Goal: Information Seeking & Learning: Compare options

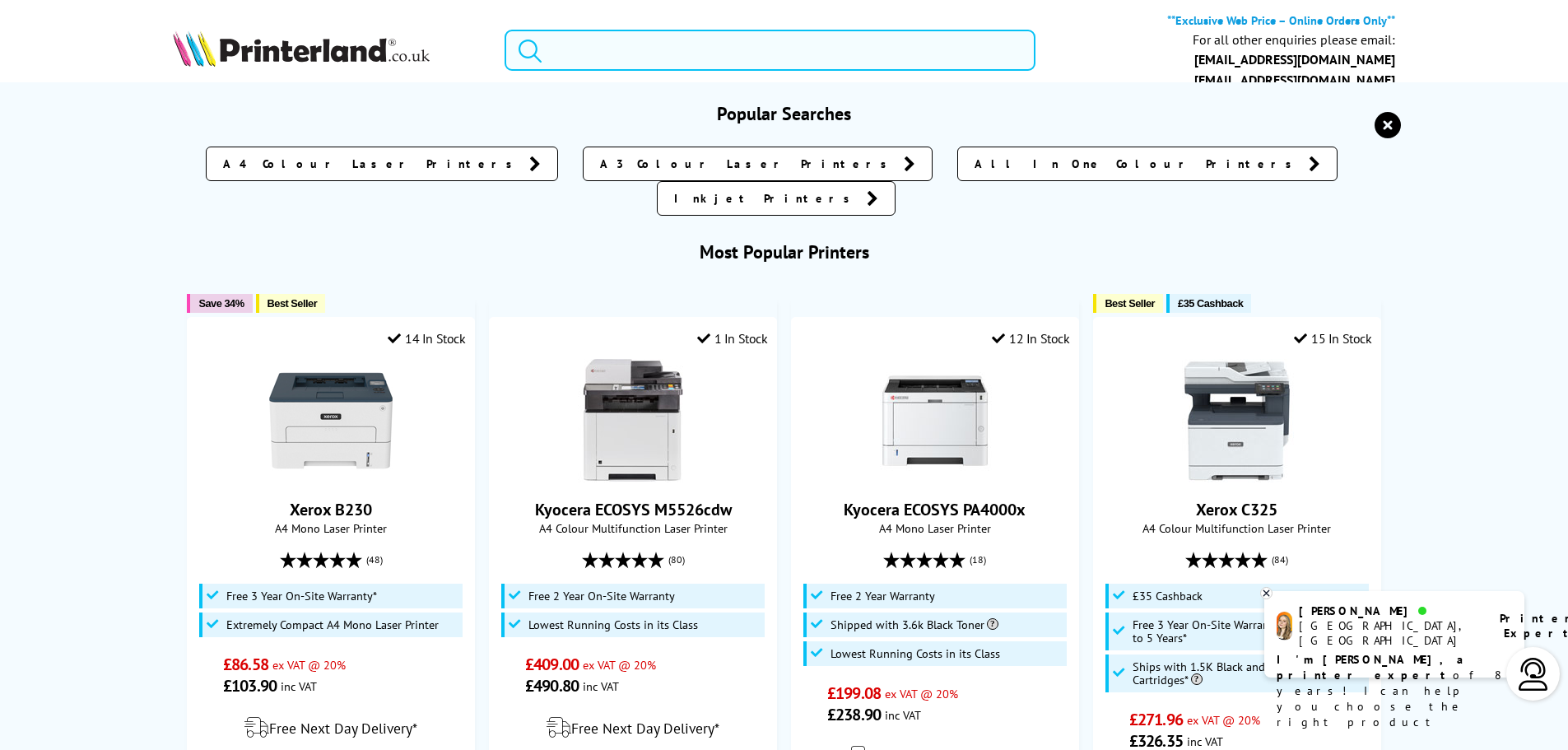
click at [611, 60] on input "search" at bounding box center [770, 50] width 531 height 41
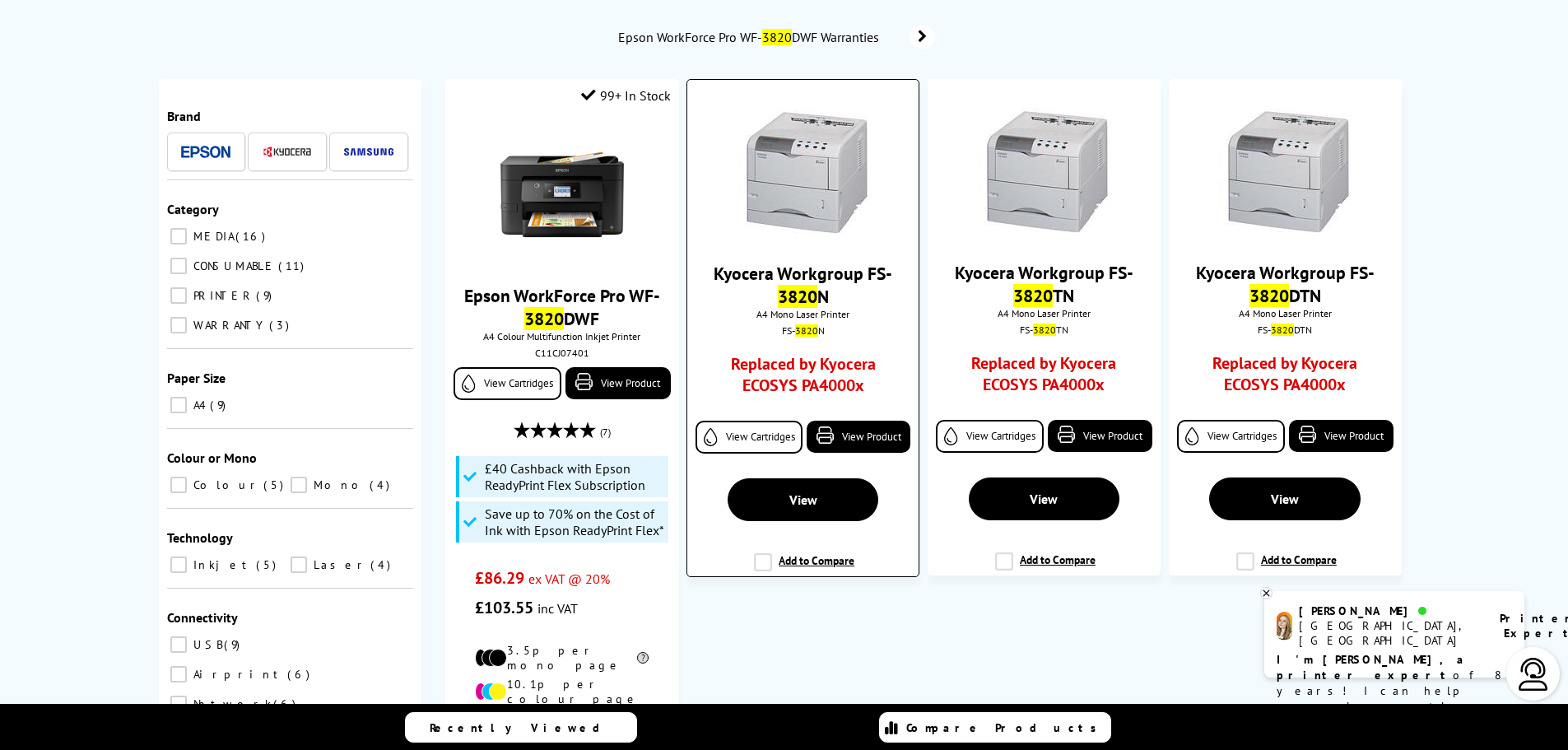
scroll to position [164, 0]
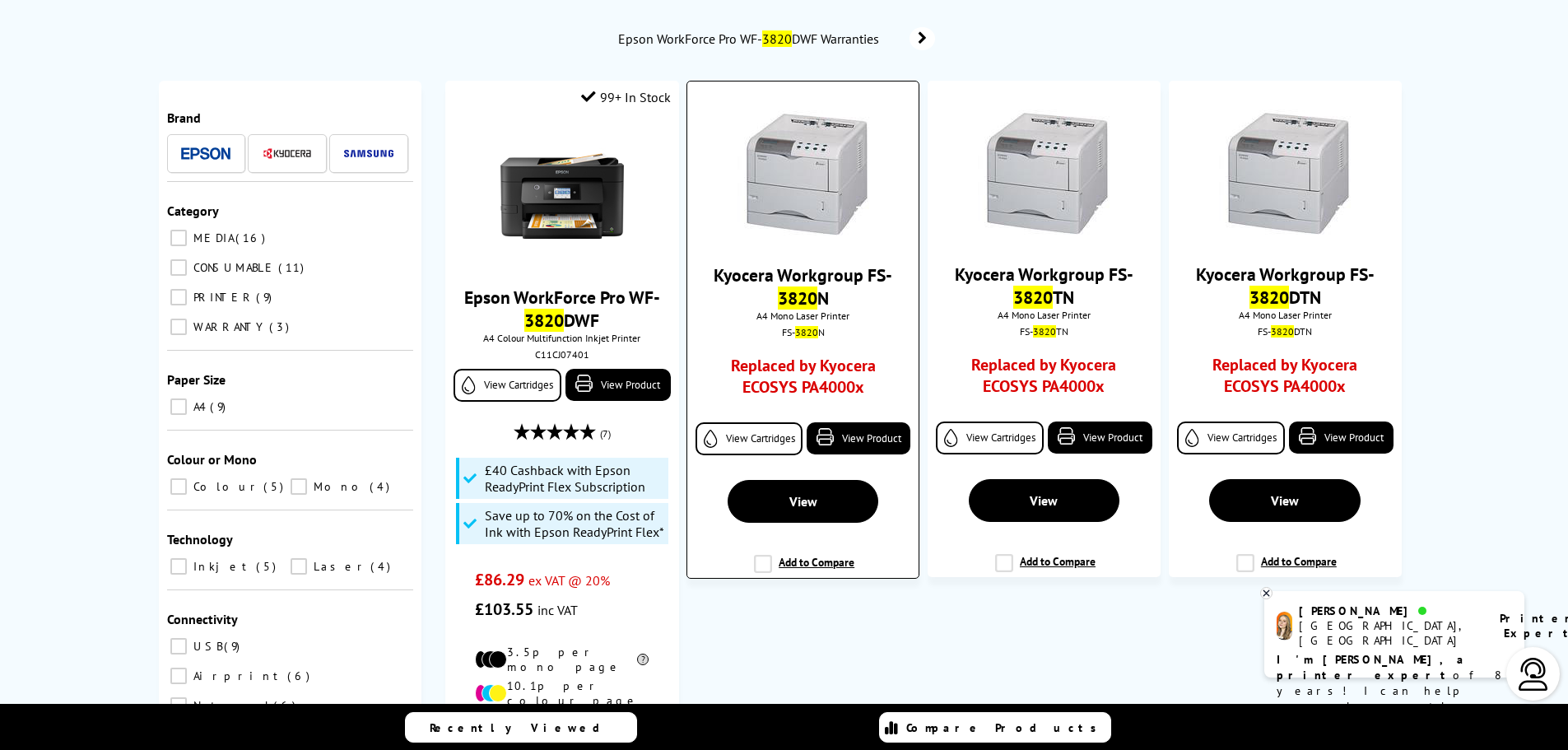
type input "3820"
click at [819, 209] on img at bounding box center [803, 173] width 132 height 125
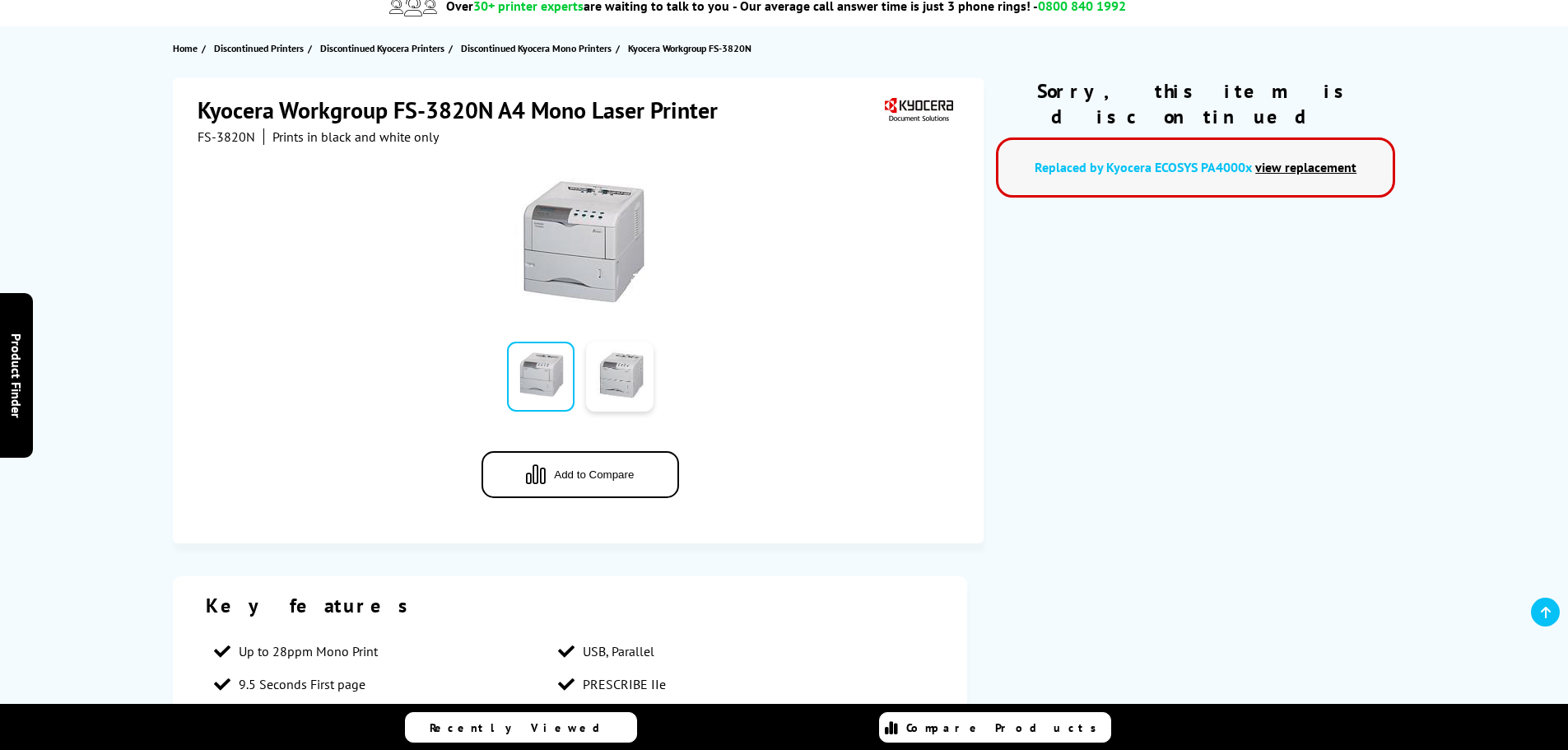
scroll to position [165, 0]
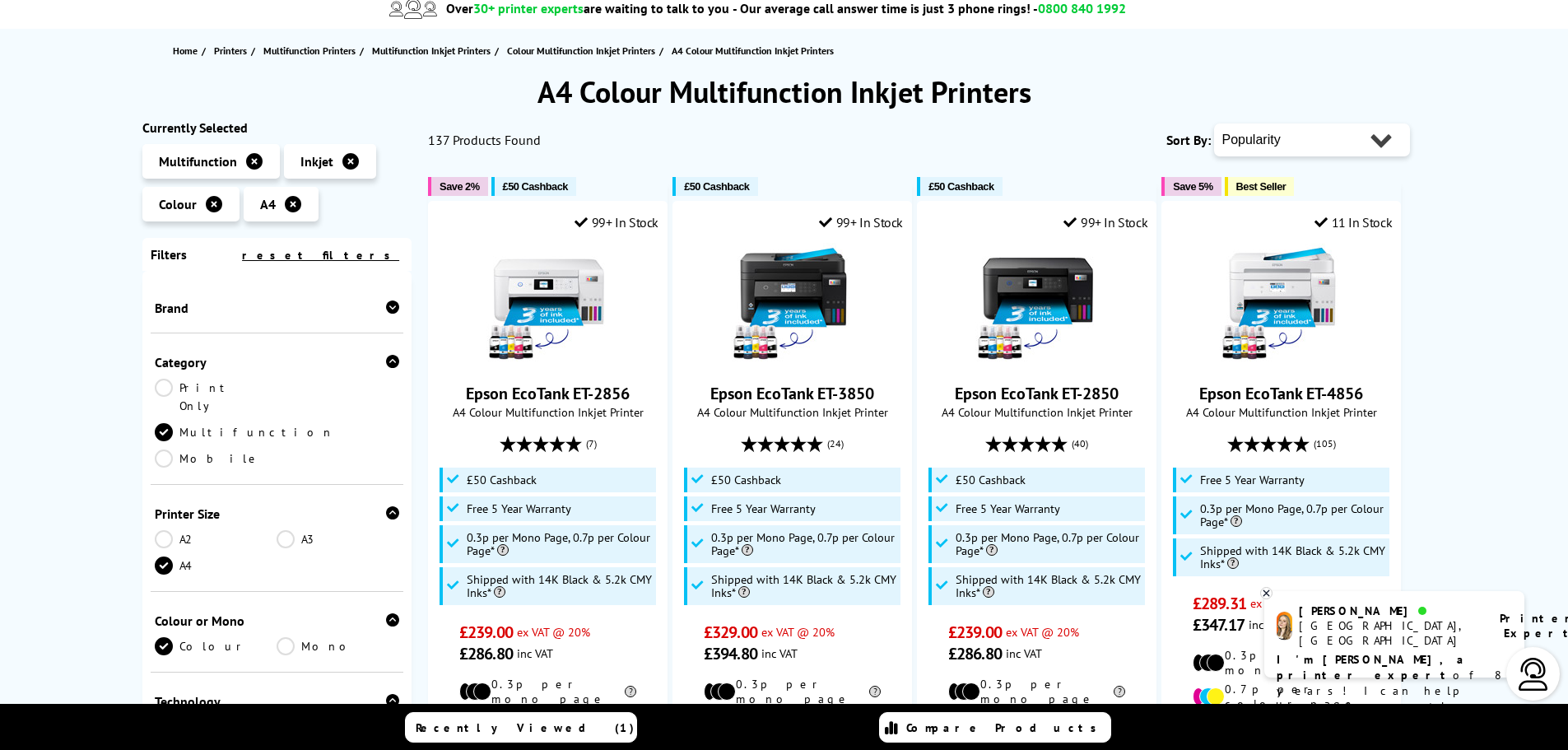
click at [1254, 140] on select "Popularity Rating Price - Low to High Price - High to Low Running Costs - Low t…" at bounding box center [1312, 140] width 196 height 33
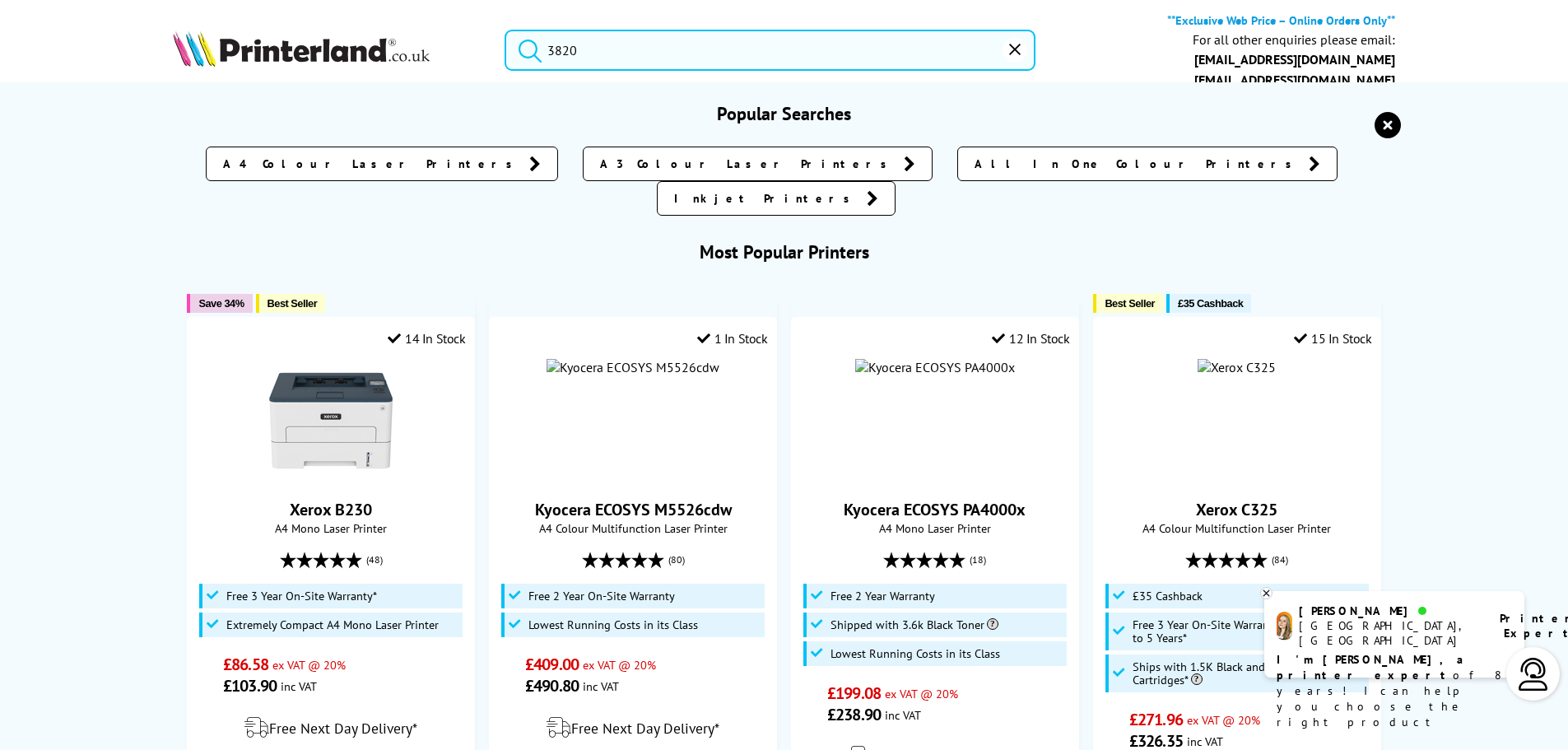
click at [587, 53] on input "3820" at bounding box center [770, 50] width 531 height 41
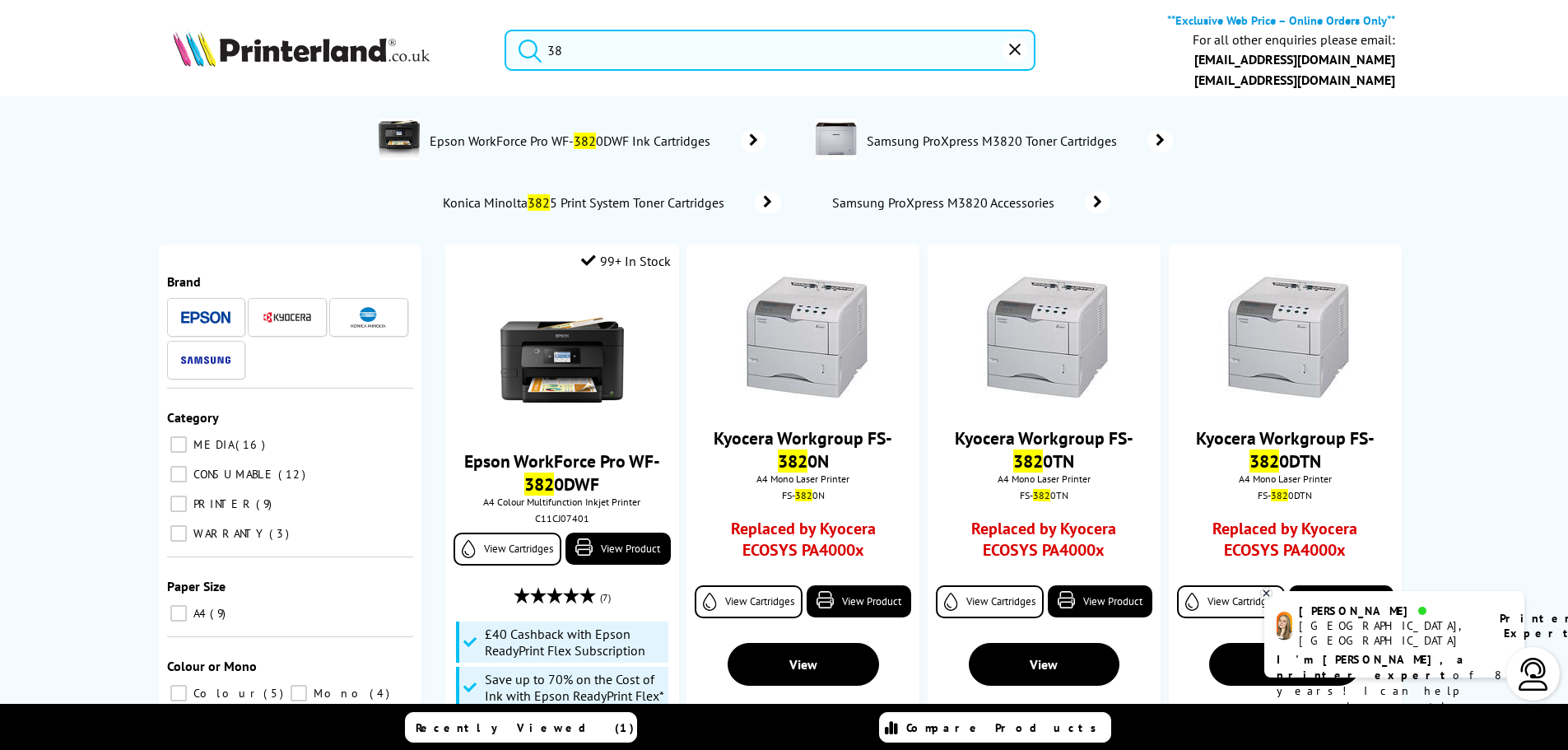
type input "3"
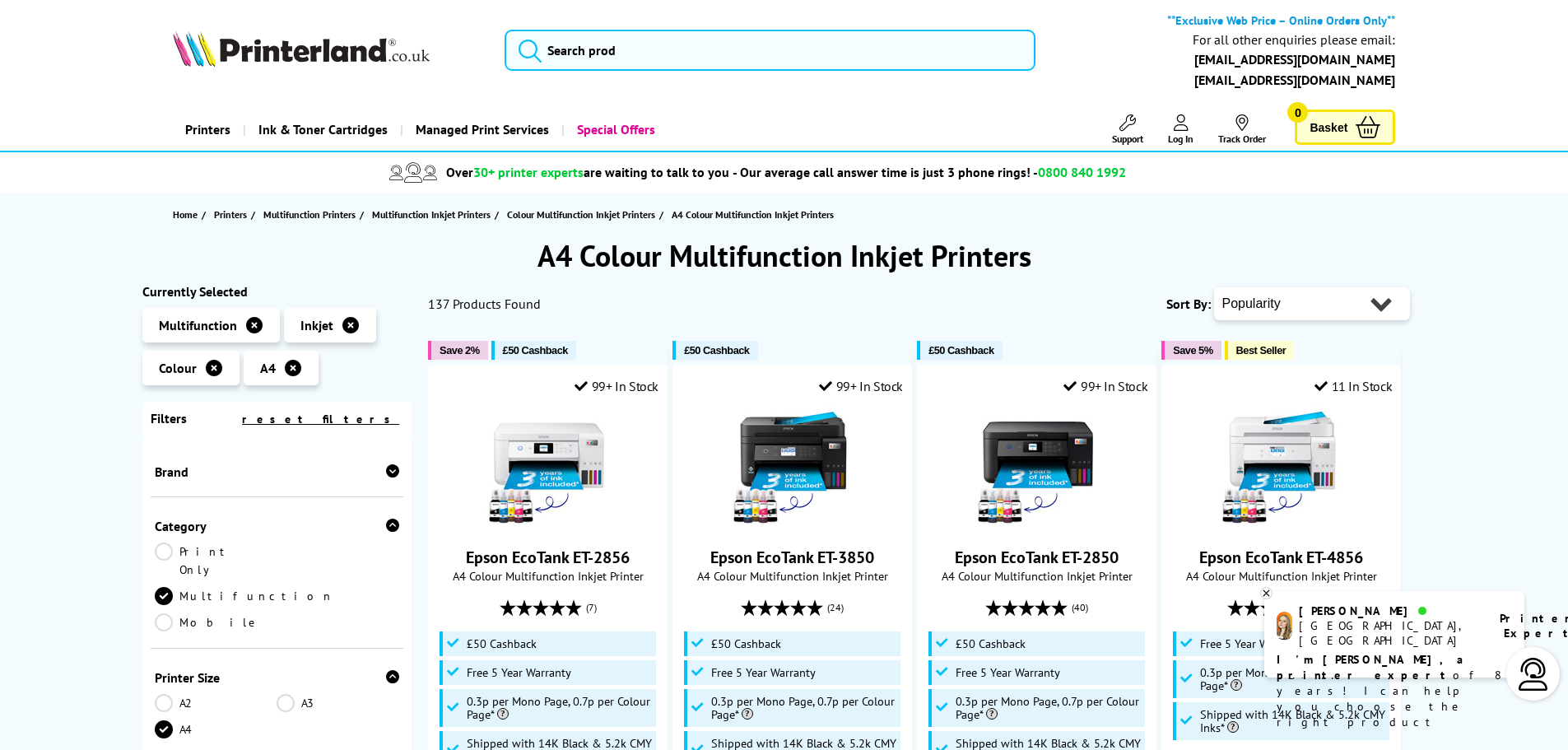
click at [1035, 145] on div "Printers Laser Printers Colour Laser Printers A4 Colour Laser Printers A3 Colou…" at bounding box center [784, 129] width 1224 height 42
click at [1285, 303] on select "Popularity Rating Price - Low to High Price - High to Low Running Costs - Low t…" at bounding box center [1312, 304] width 196 height 33
select select "Price Ascending"
click at [1215, 288] on select "Popularity Rating Price - Low to High Price - High to Low Running Costs - Low t…" at bounding box center [1312, 304] width 196 height 33
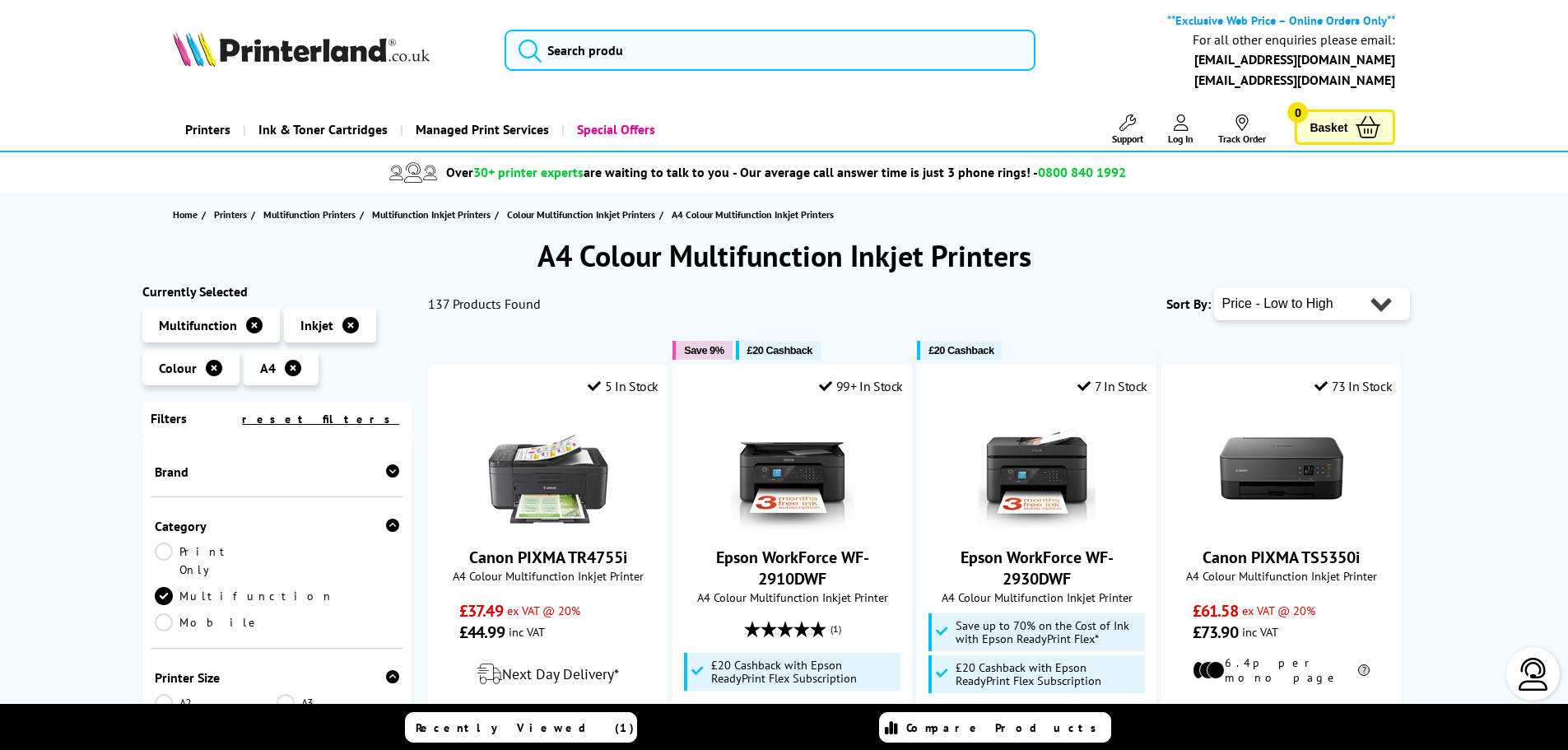
select select "Rating"
click at [1215, 288] on select "Popularity Rating Price - Low to High Price - High to Low Running Costs - Low t…" at bounding box center [1312, 304] width 196 height 33
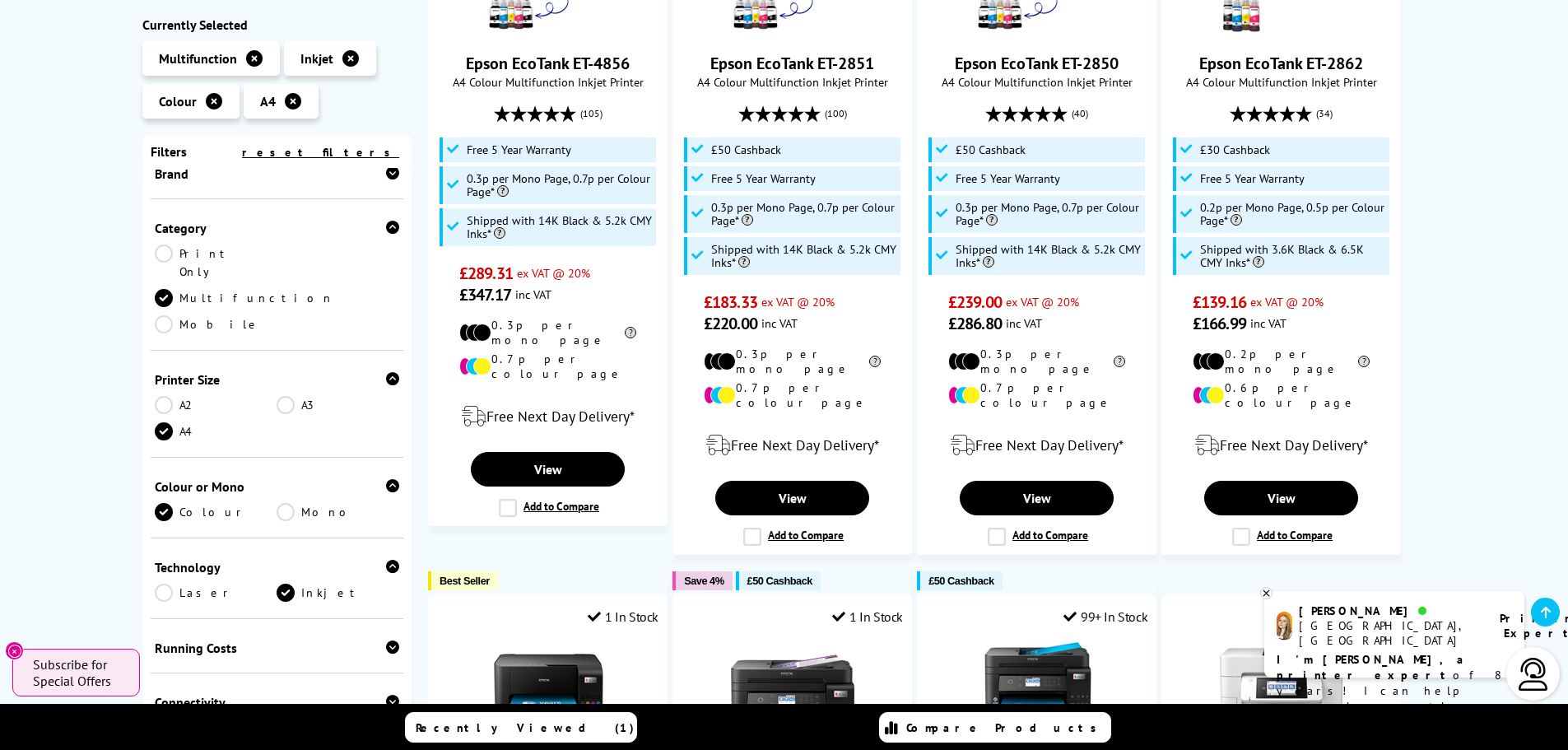
scroll to position [329, 0]
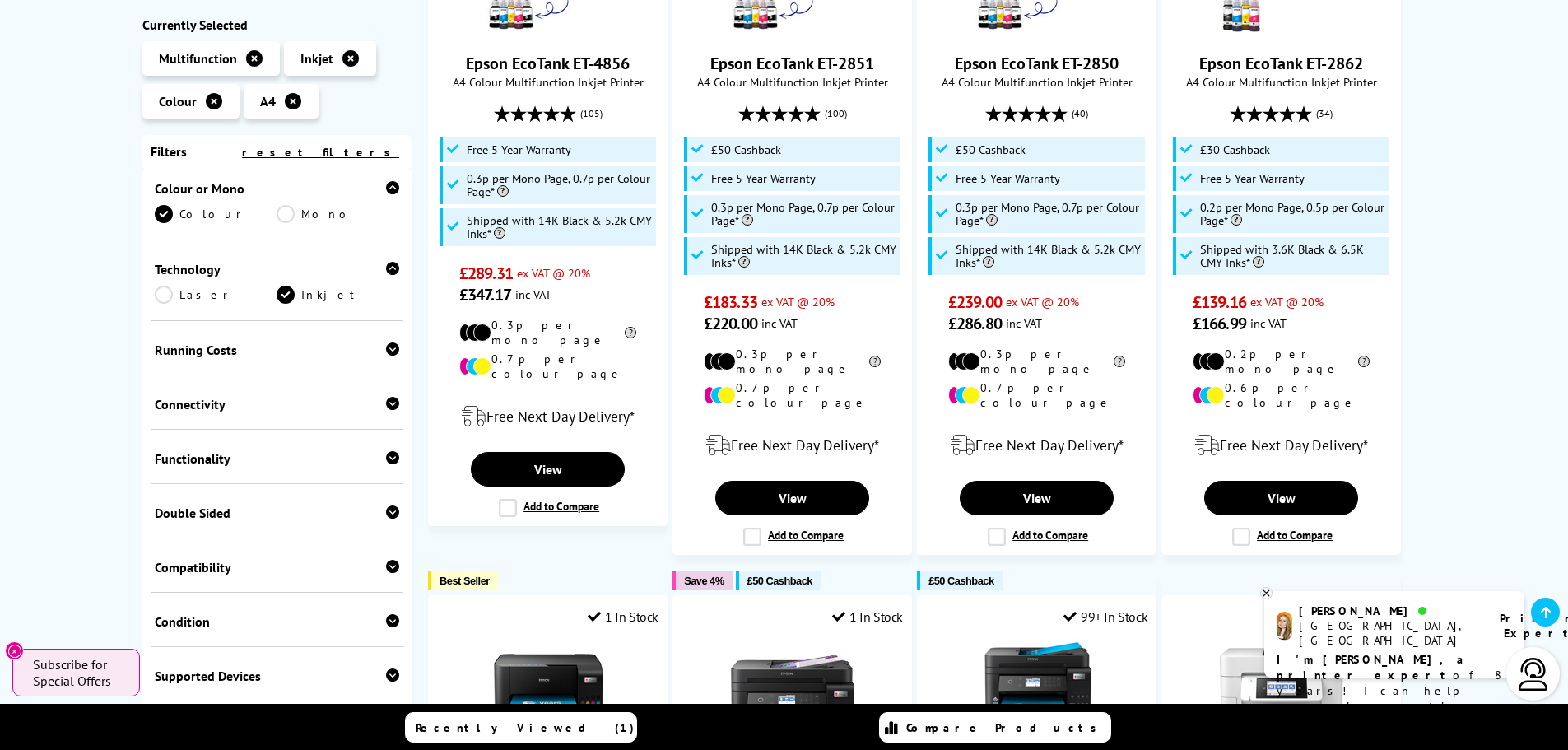
click at [375, 450] on div "Functionality" at bounding box center [278, 458] width 246 height 16
click at [287, 475] on link "Scan" at bounding box center [338, 484] width 123 height 18
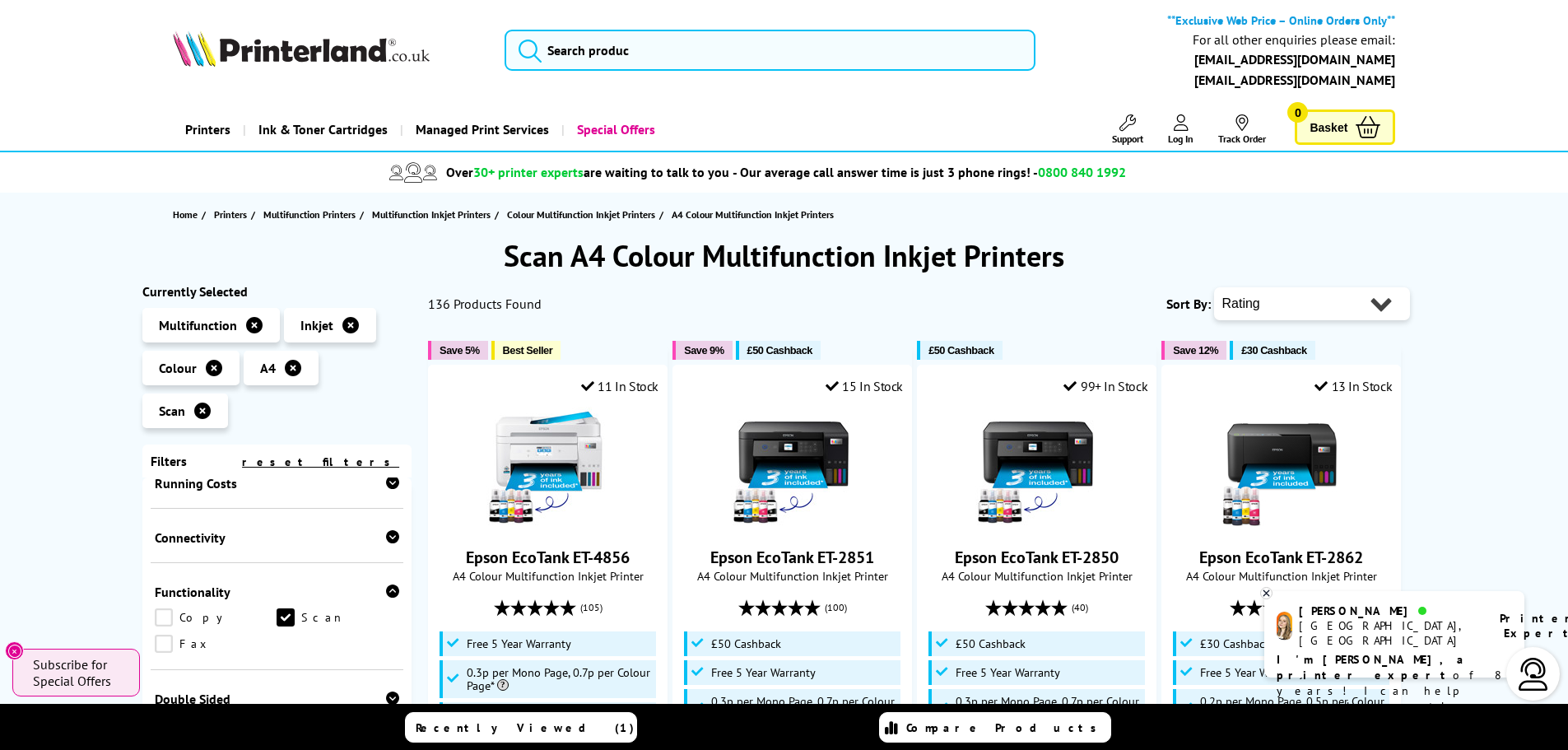
click at [1331, 294] on select "Popularity Rating Price - Low to High Price - High to Low Running Costs - Low t…" at bounding box center [1312, 304] width 196 height 33
select select "Running Costs"
click at [1215, 288] on select "Popularity Rating Price - Low to High Price - High to Low Running Costs - Low t…" at bounding box center [1312, 304] width 196 height 33
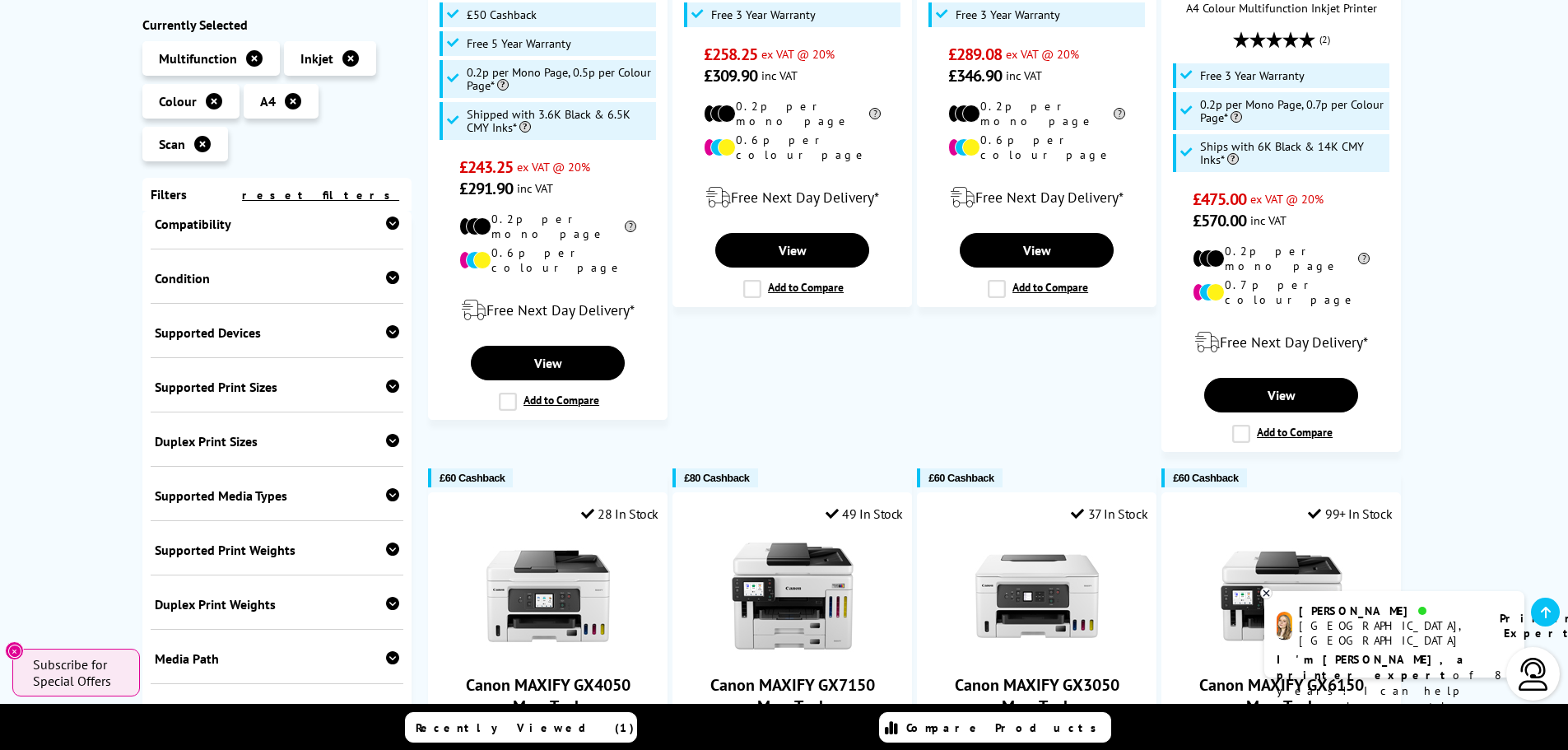
scroll to position [1316, 0]
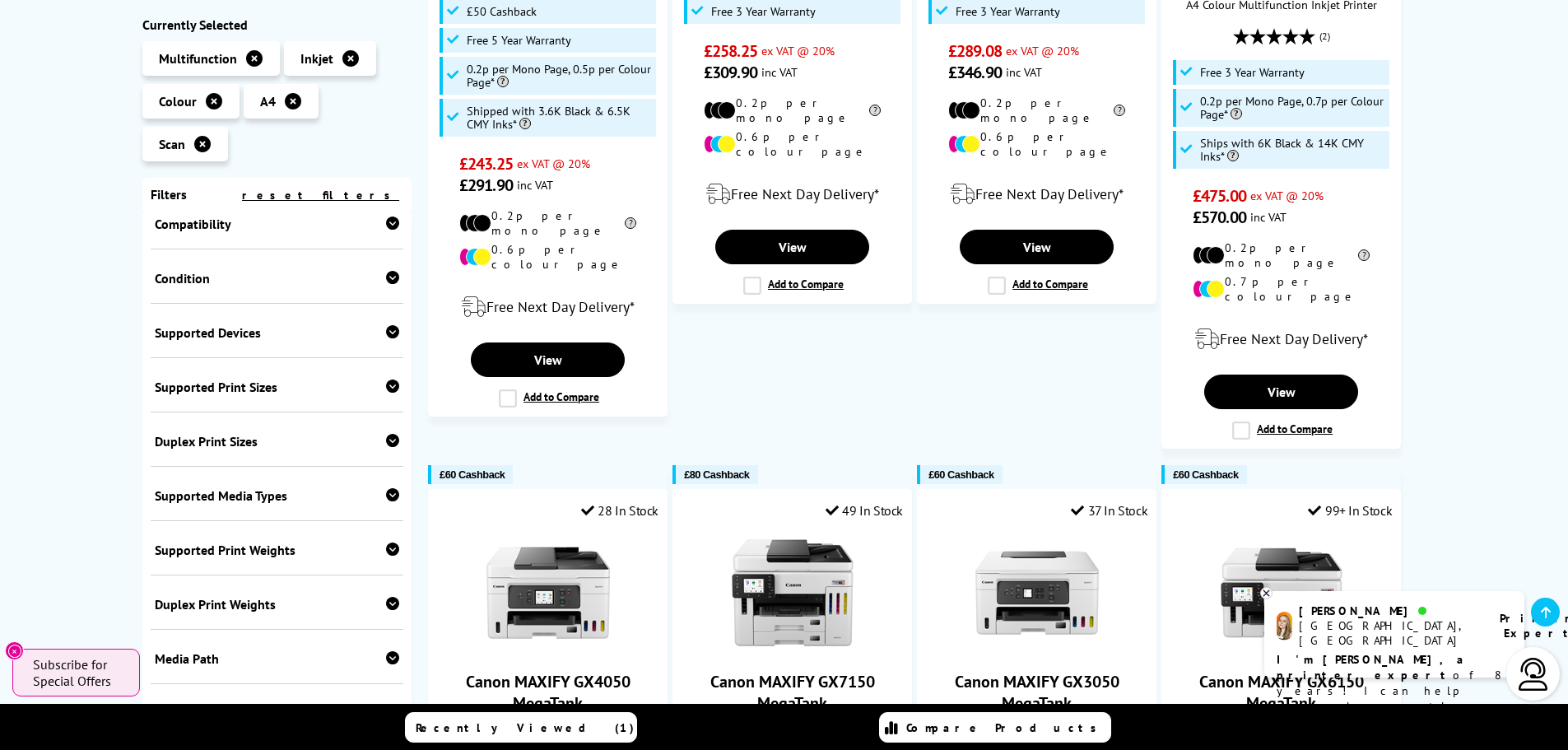
click at [386, 651] on icon at bounding box center [393, 657] width 13 height 13
click at [387, 651] on icon at bounding box center [393, 657] width 13 height 13
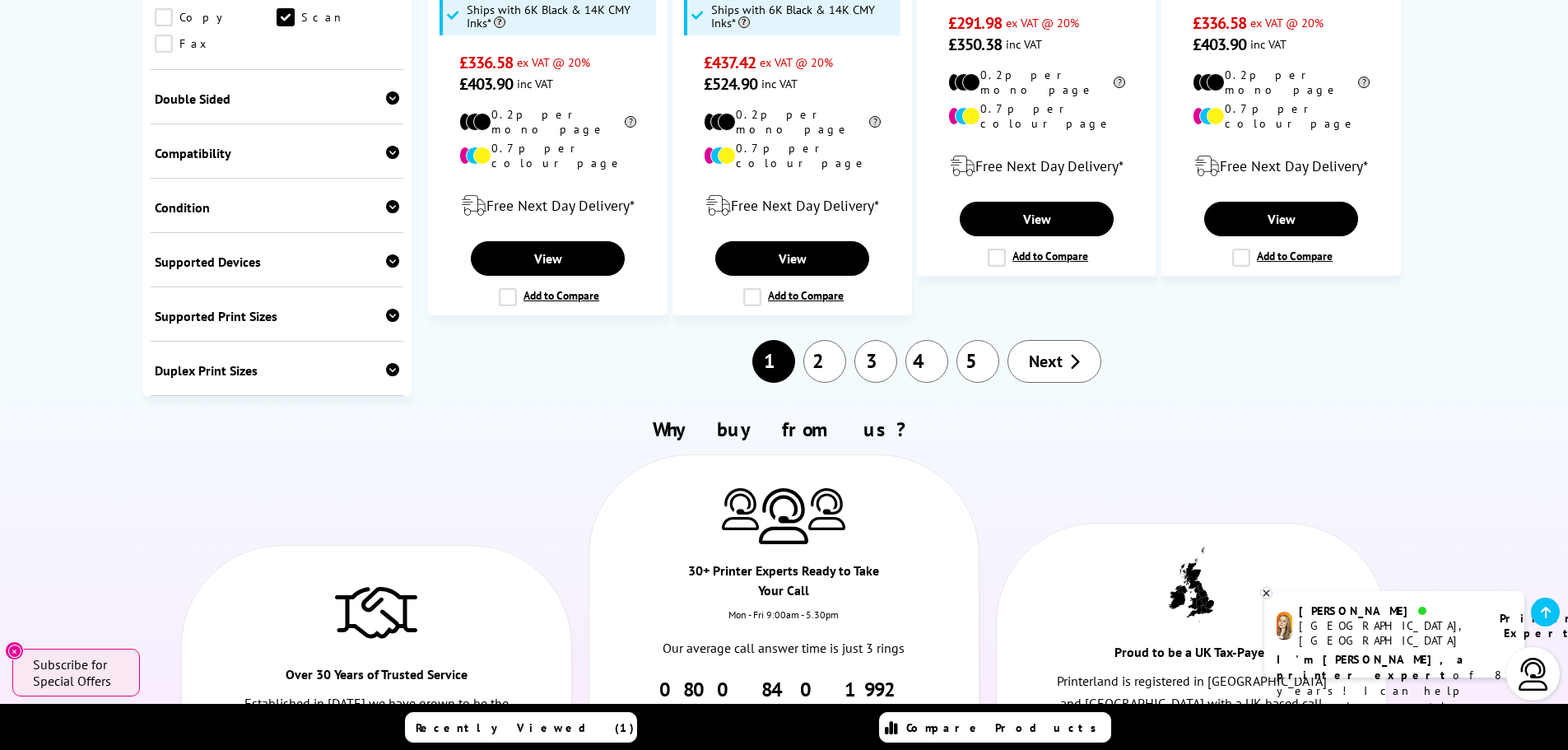
scroll to position [2140, 0]
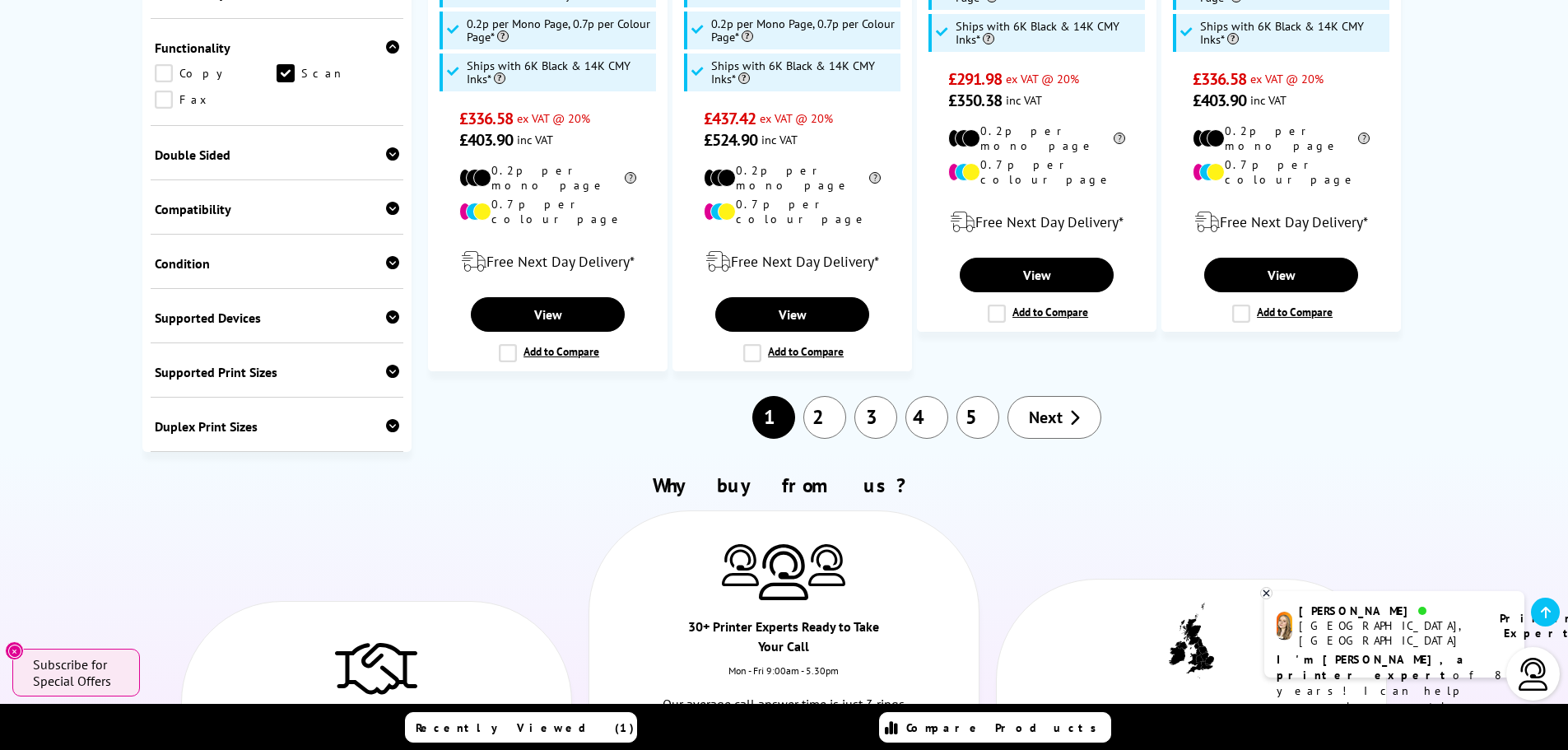
click at [1047, 407] on span "Next" at bounding box center [1046, 418] width 34 height 22
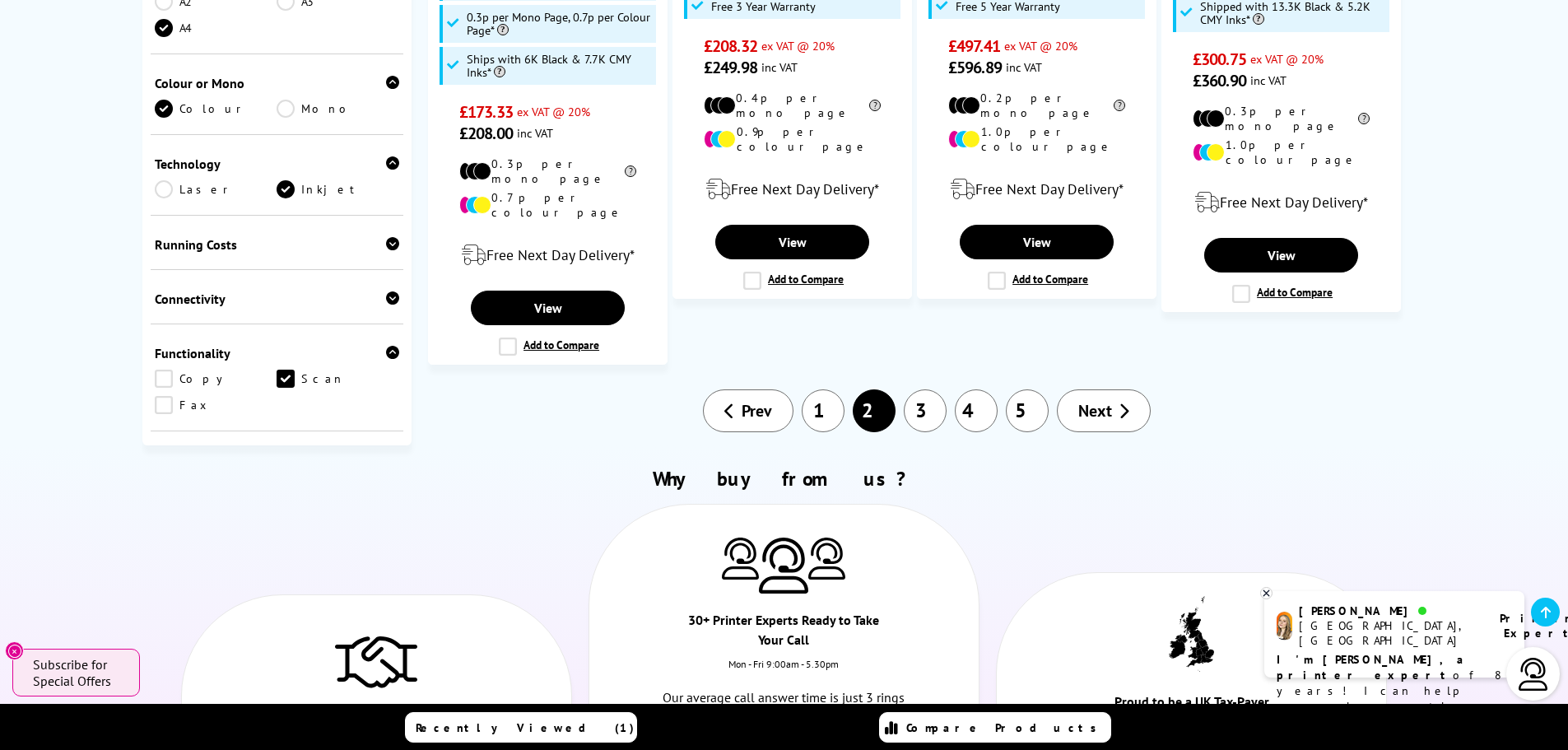
scroll to position [2140, 0]
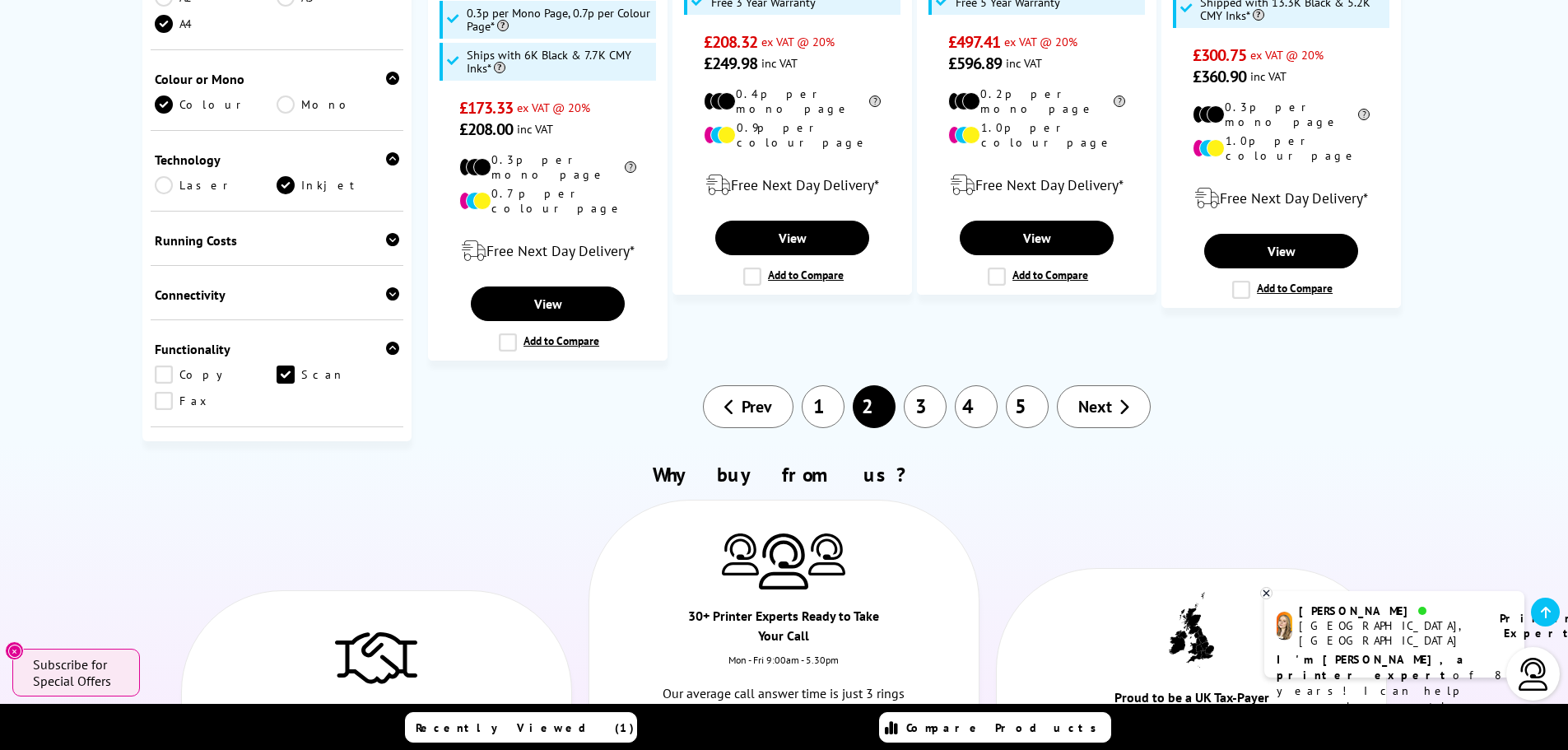
click at [1090, 396] on span "Next" at bounding box center [1096, 407] width 34 height 22
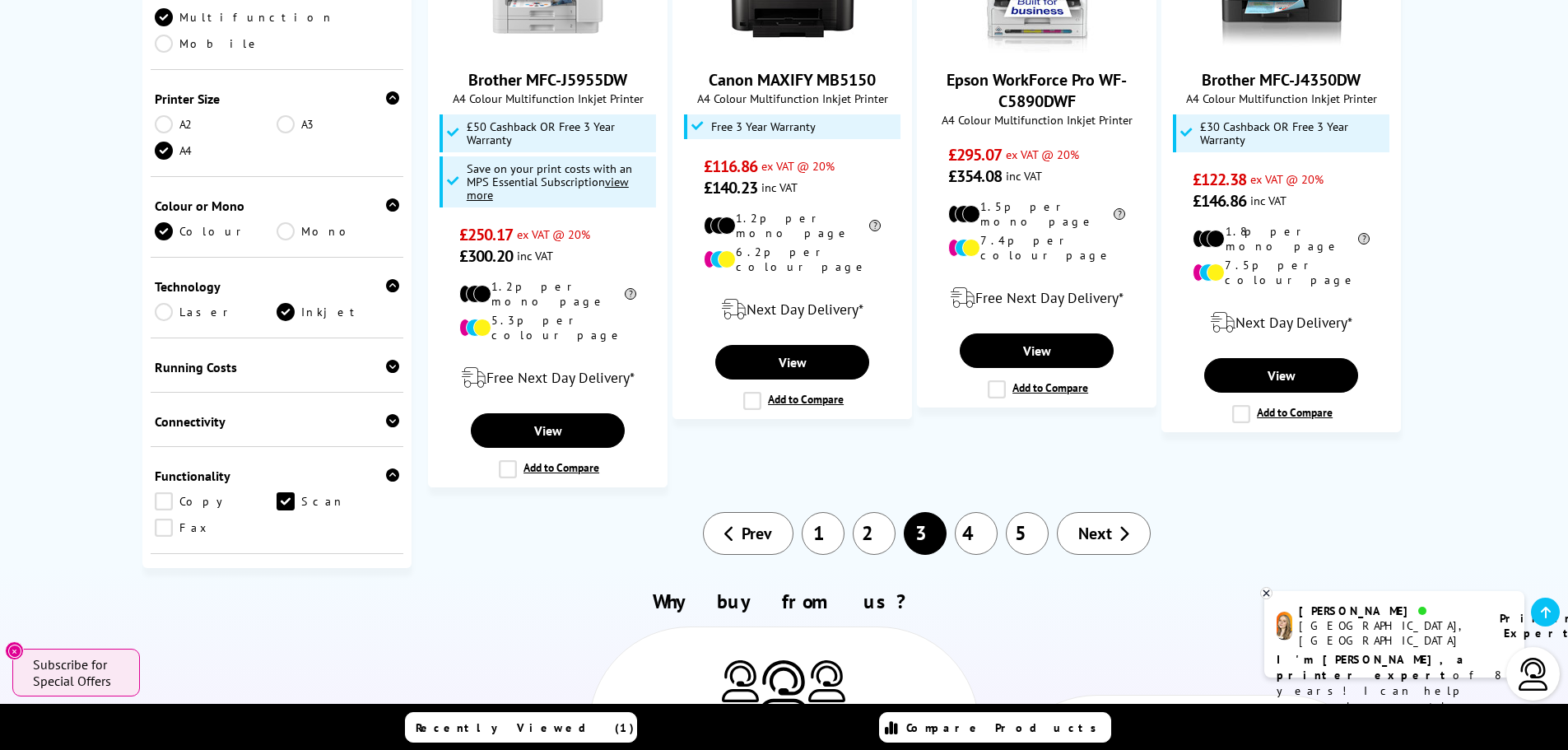
scroll to position [1892, 0]
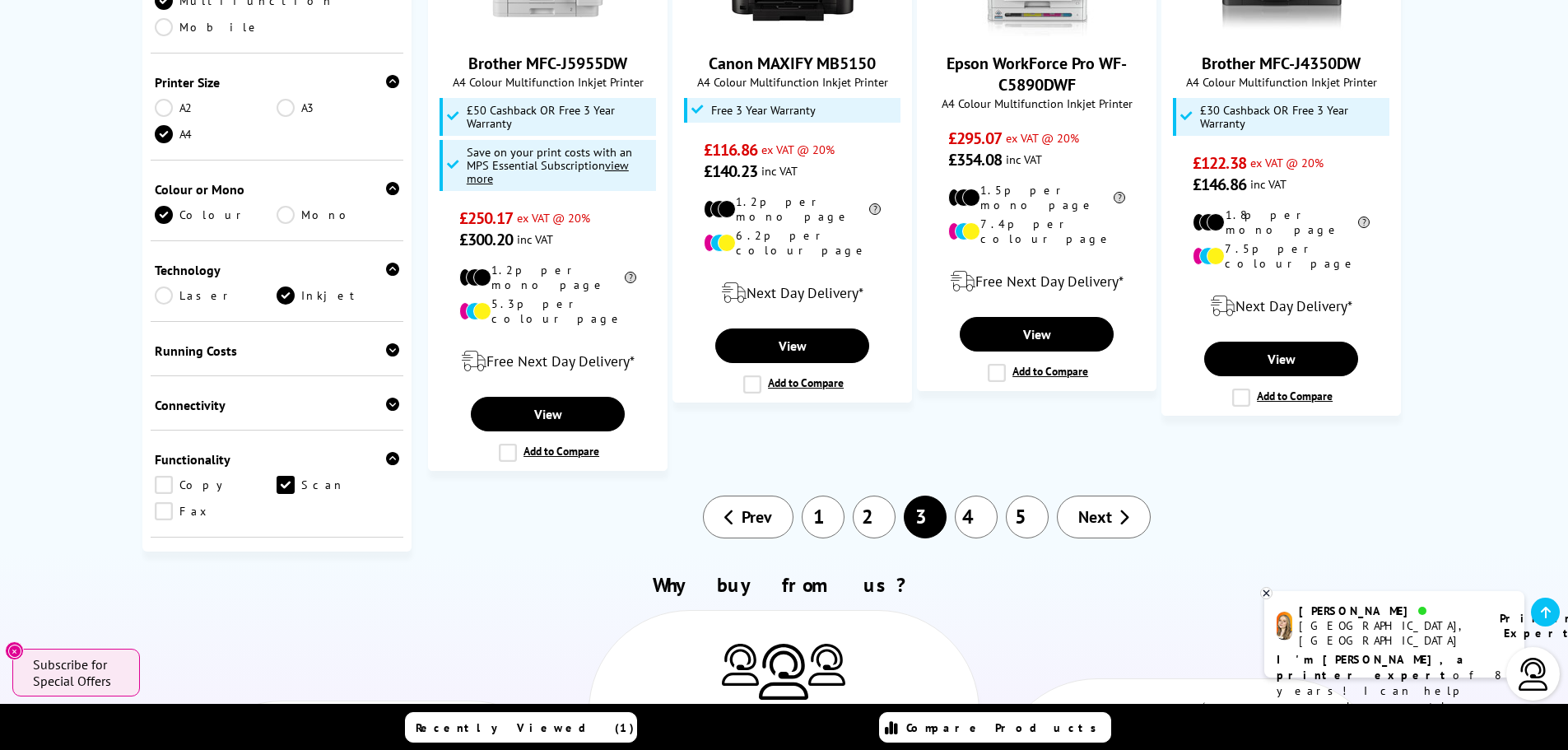
click at [1110, 506] on span "Next" at bounding box center [1096, 517] width 34 height 22
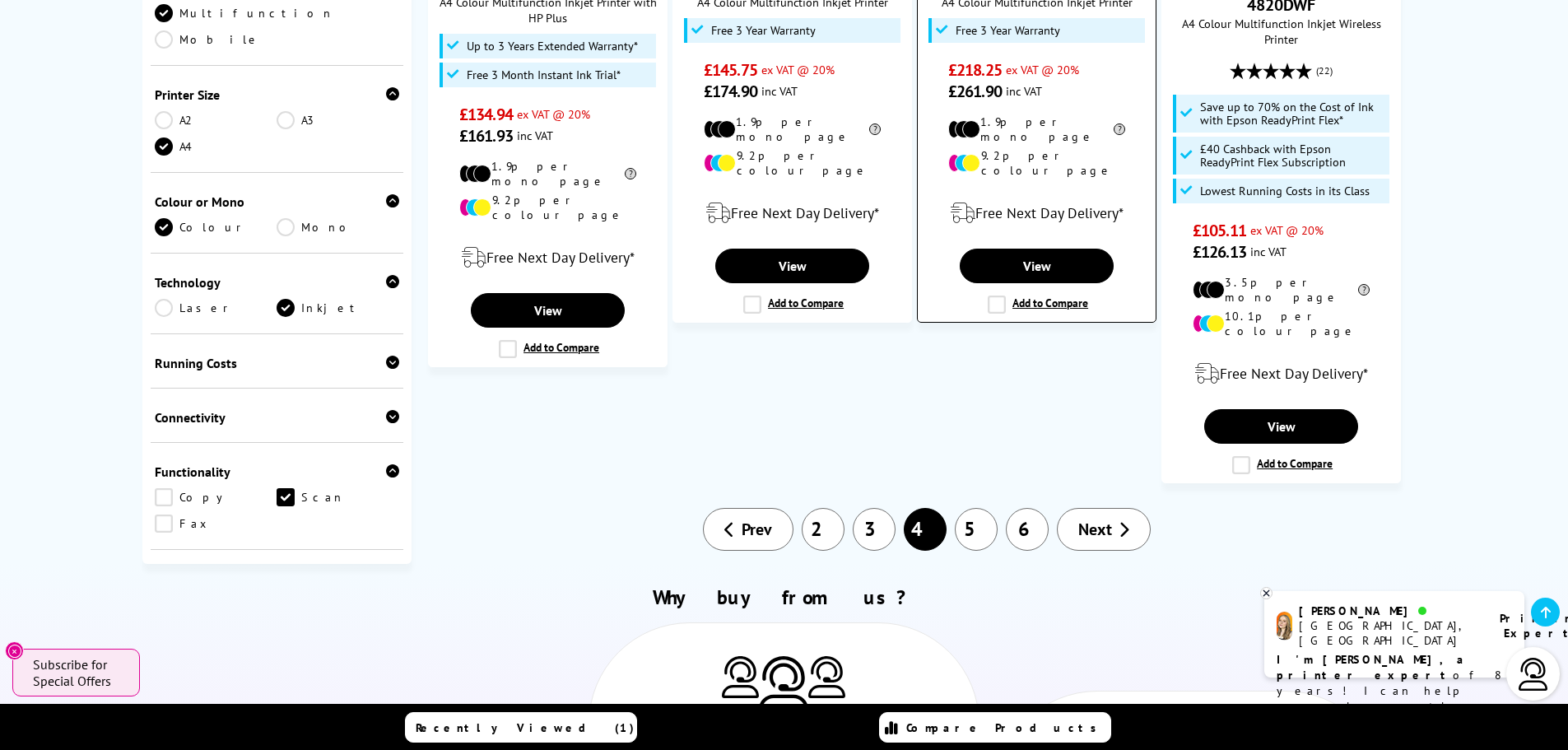
scroll to position [1892, 0]
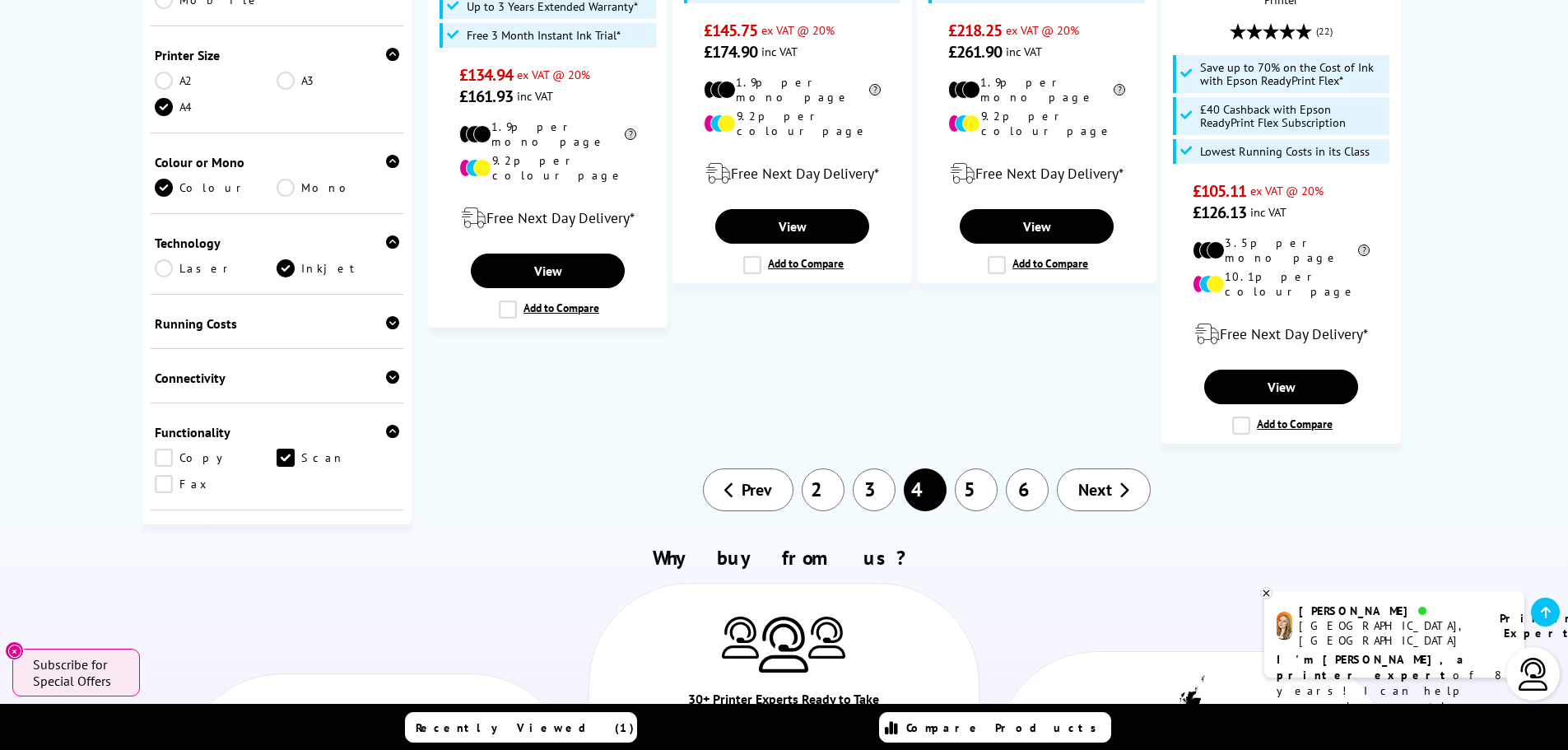
click at [751, 478] on span "Prev" at bounding box center [757, 489] width 30 height 22
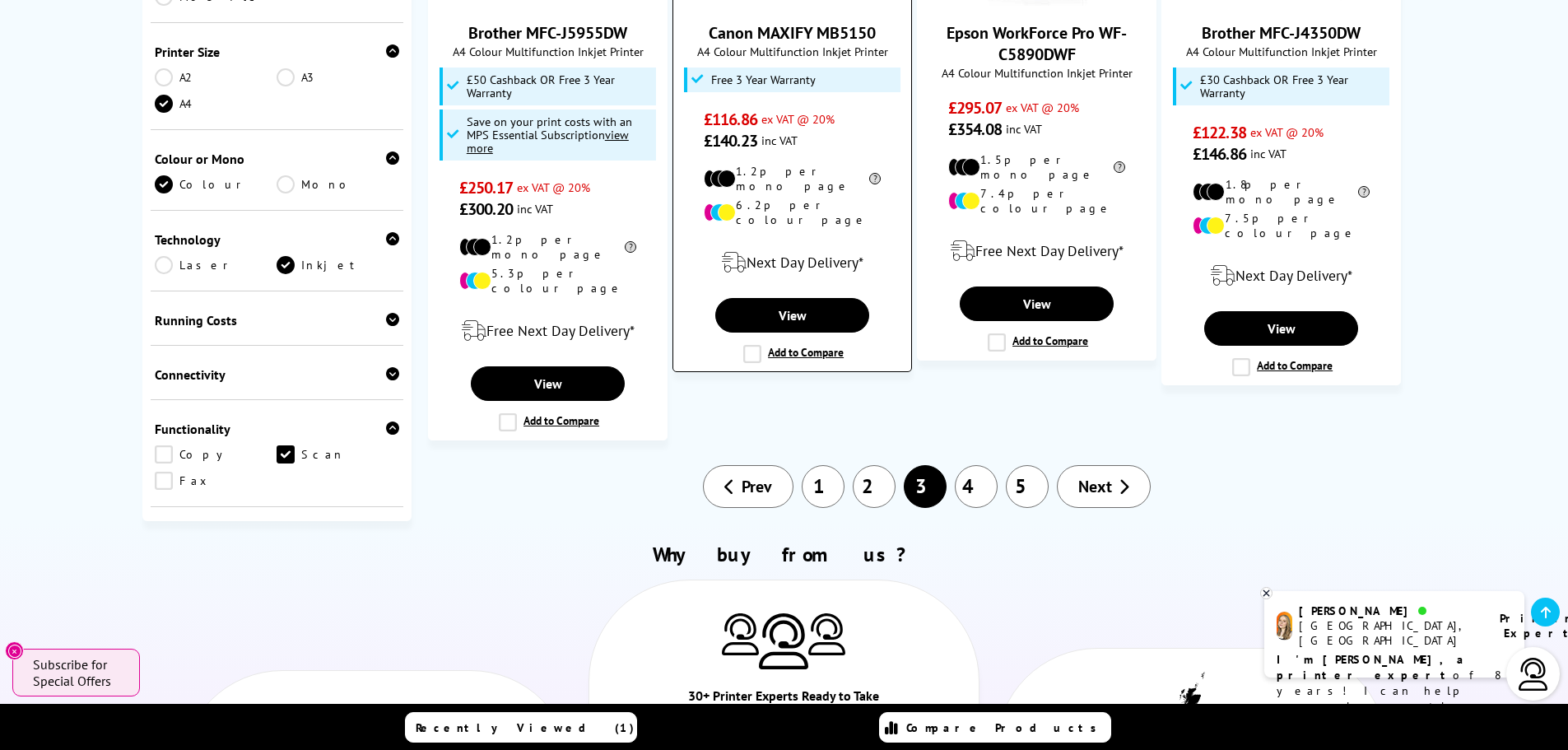
scroll to position [1975, 0]
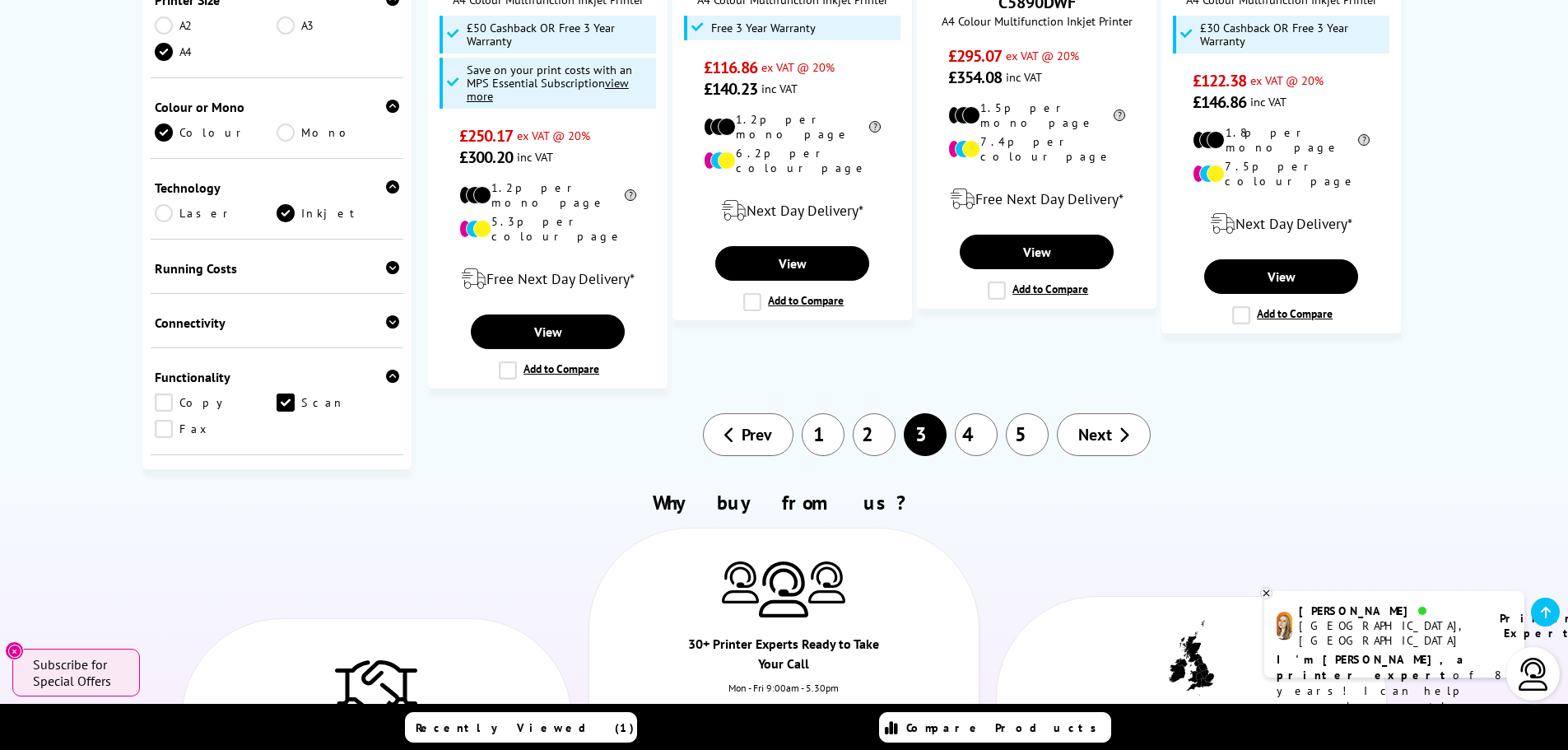
click at [825, 413] on link "1" at bounding box center [823, 435] width 43 height 43
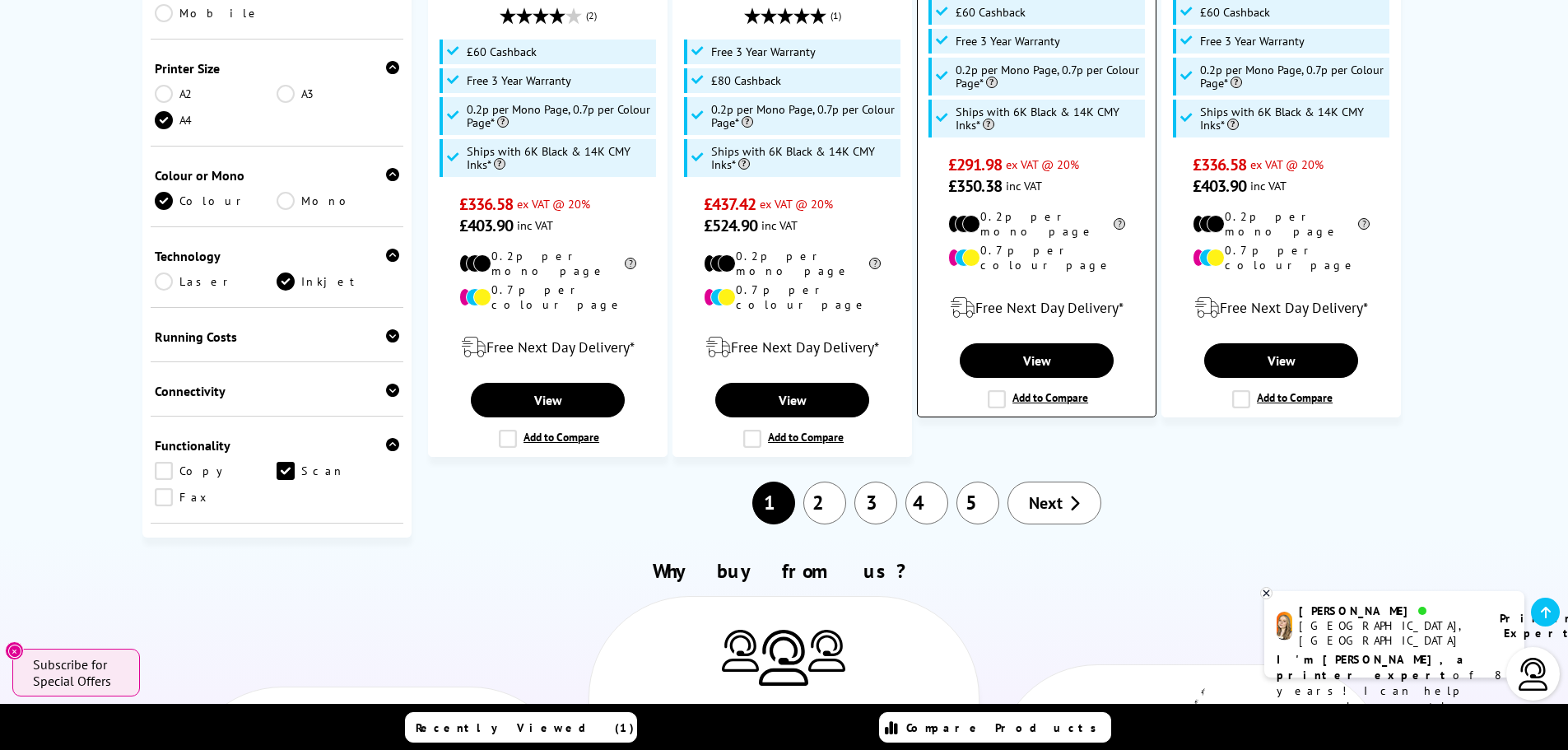
scroll to position [2057, 0]
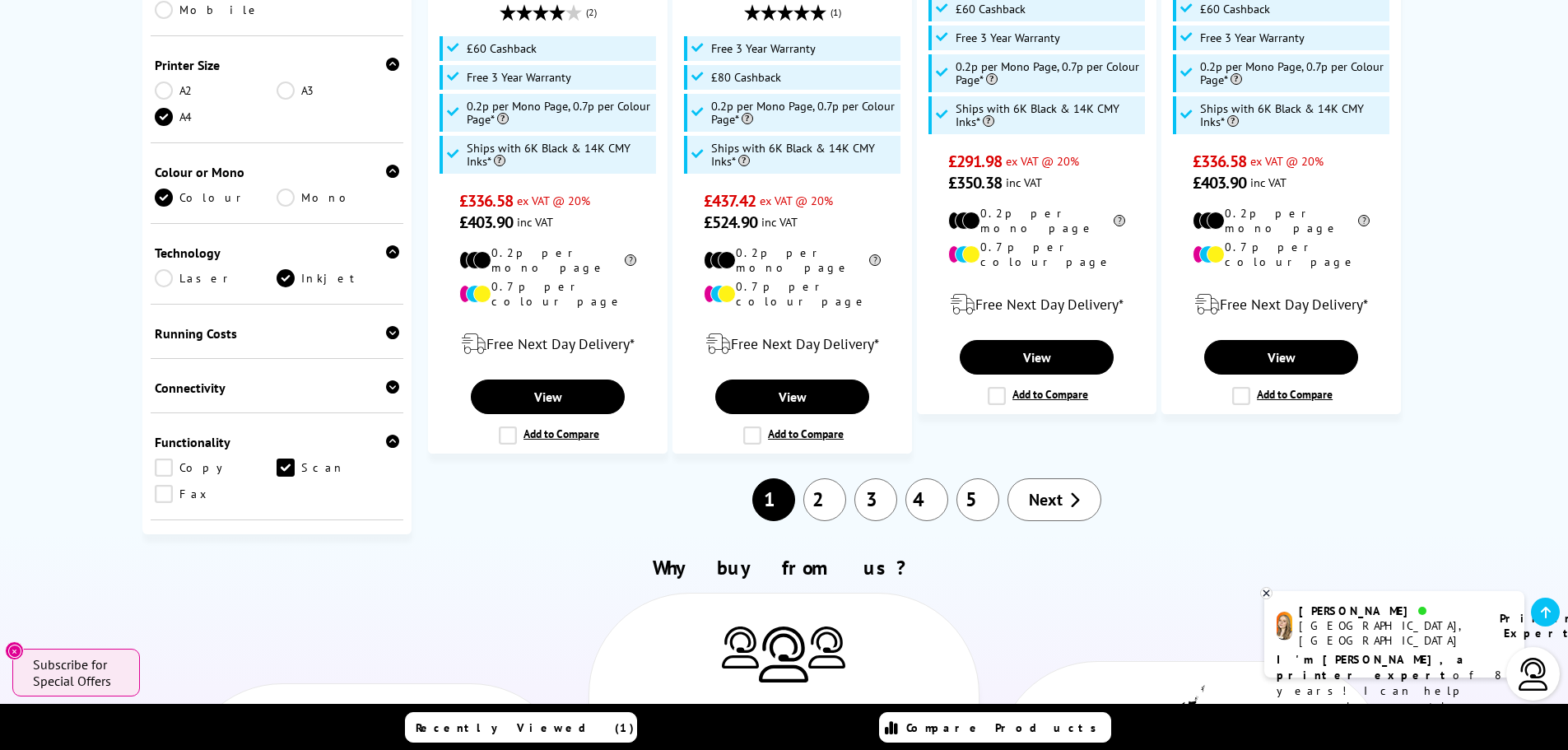
click at [1053, 489] on span "Next" at bounding box center [1046, 500] width 34 height 22
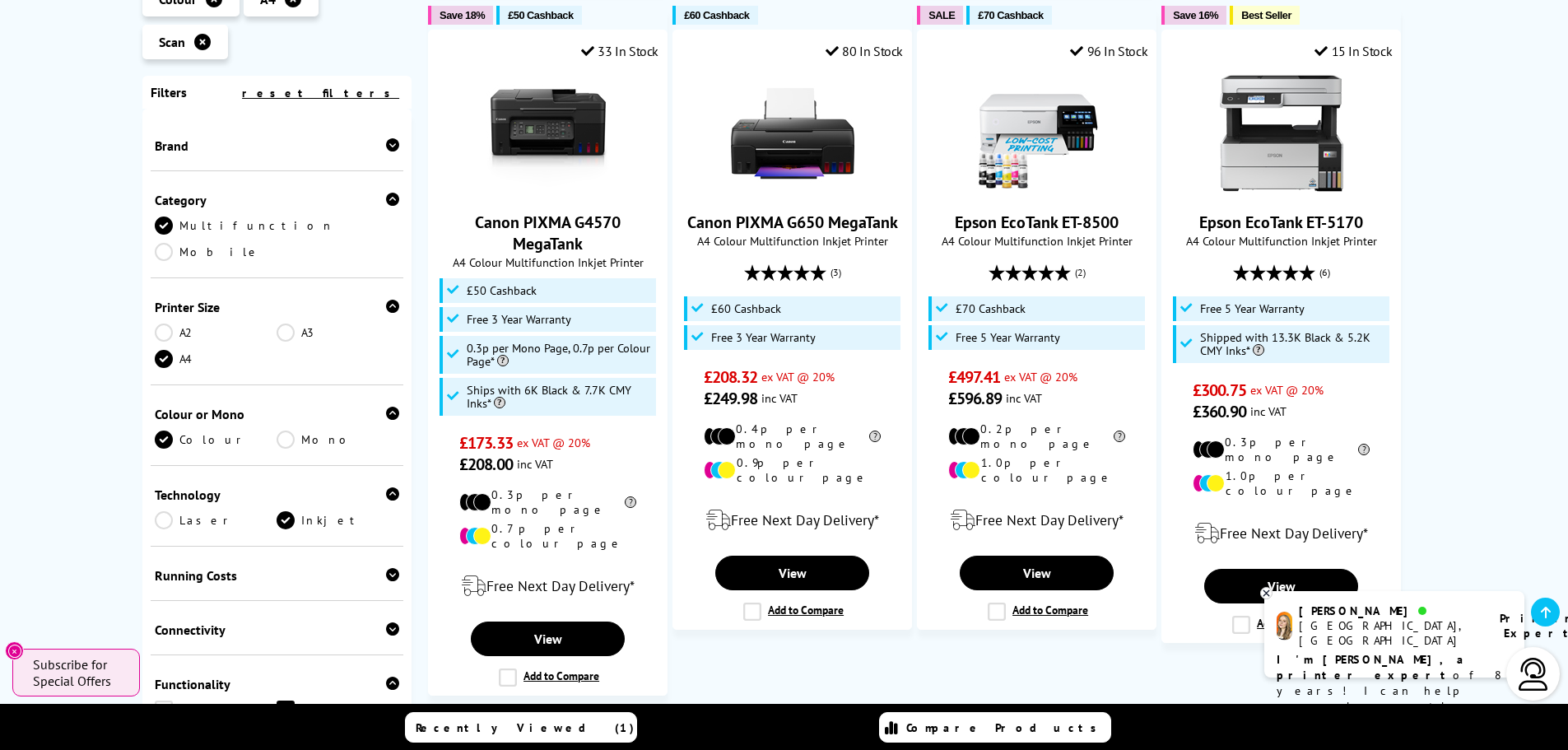
scroll to position [1810, 0]
